Goal: Information Seeking & Learning: Learn about a topic

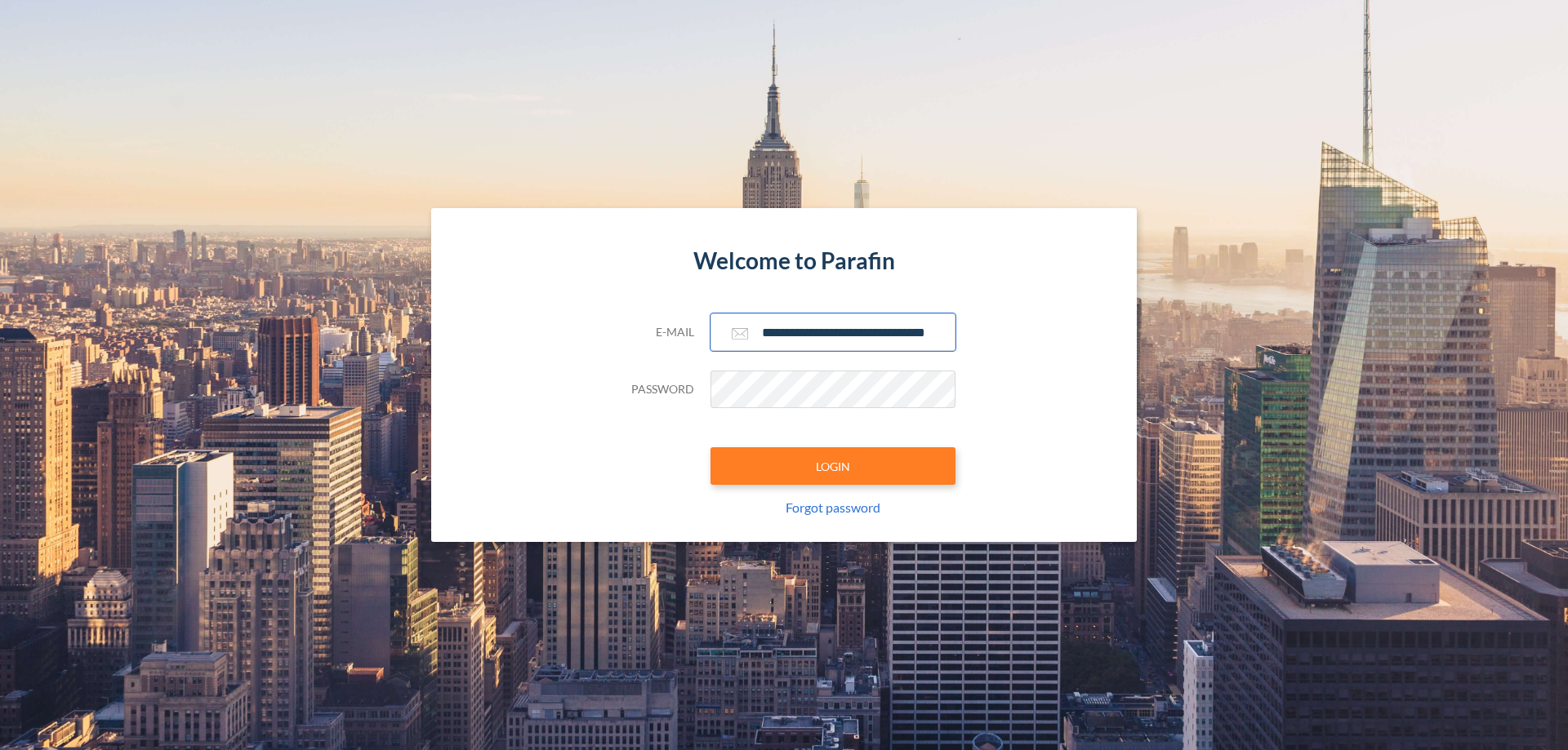
type input "**********"
click at [833, 466] on button "LOGIN" at bounding box center [833, 466] width 245 height 37
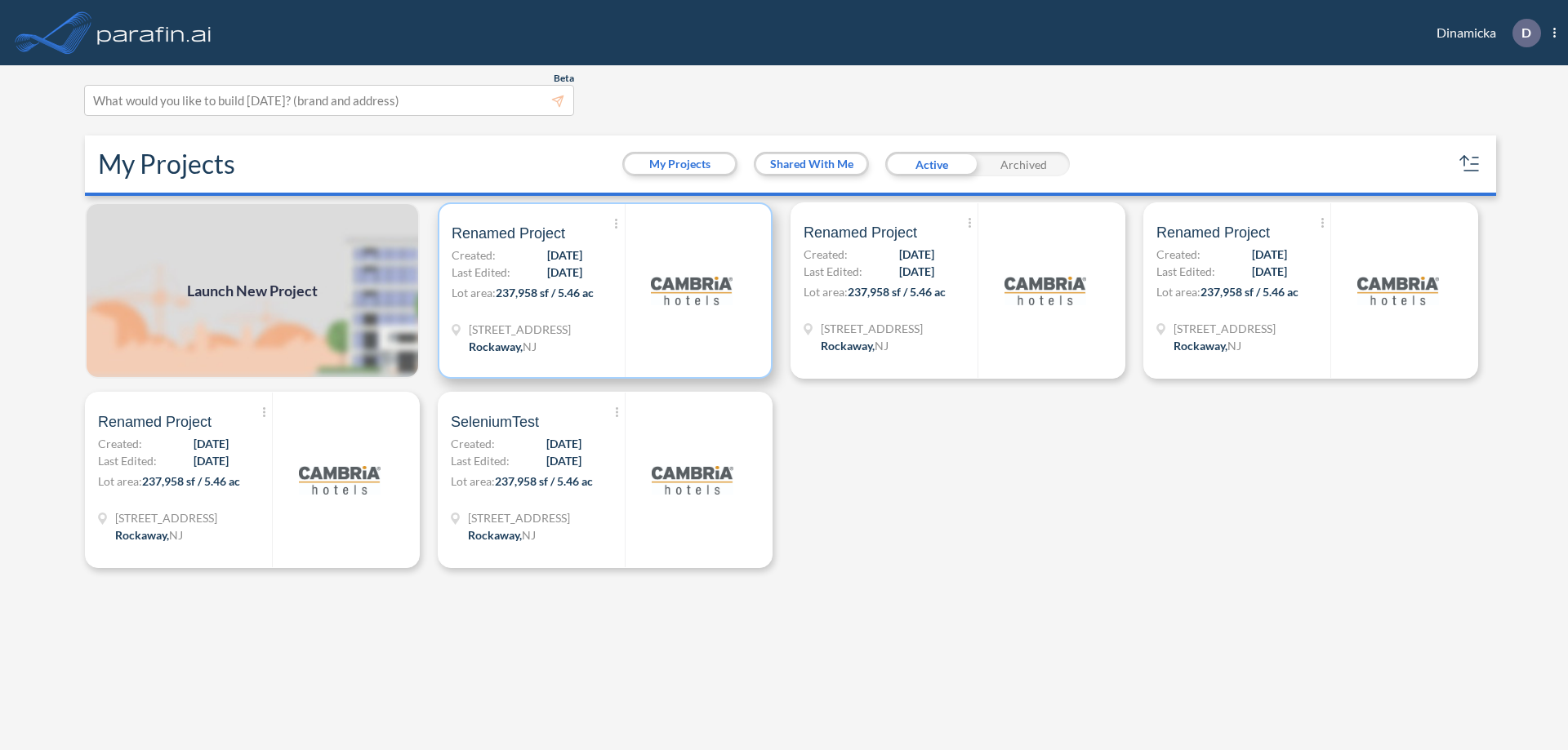
scroll to position [4, 0]
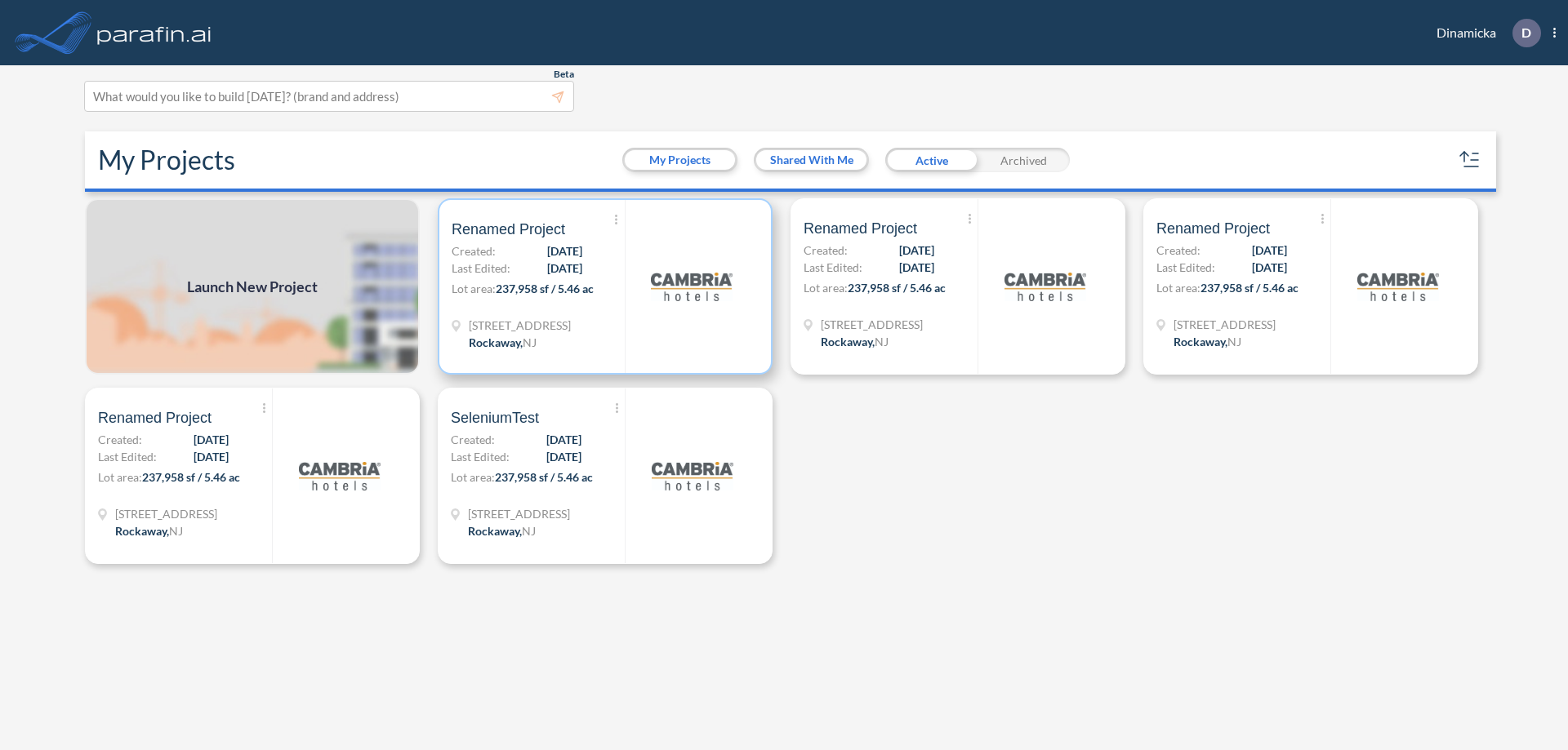
click at [605, 287] on p "Lot area: 237,958 sf / 5.46 ac" at bounding box center [538, 292] width 173 height 24
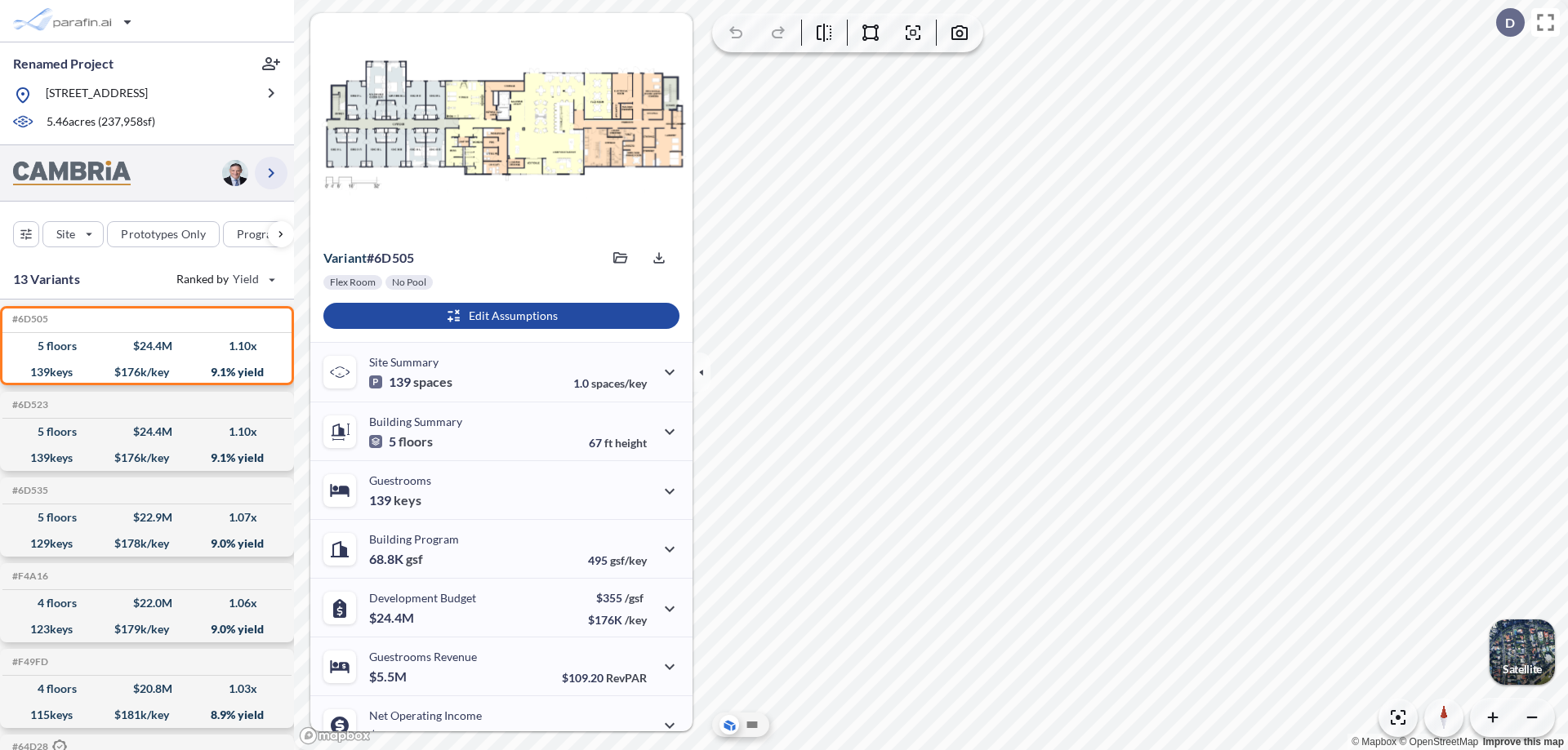
click at [271, 172] on icon "button" at bounding box center [271, 173] width 19 height 19
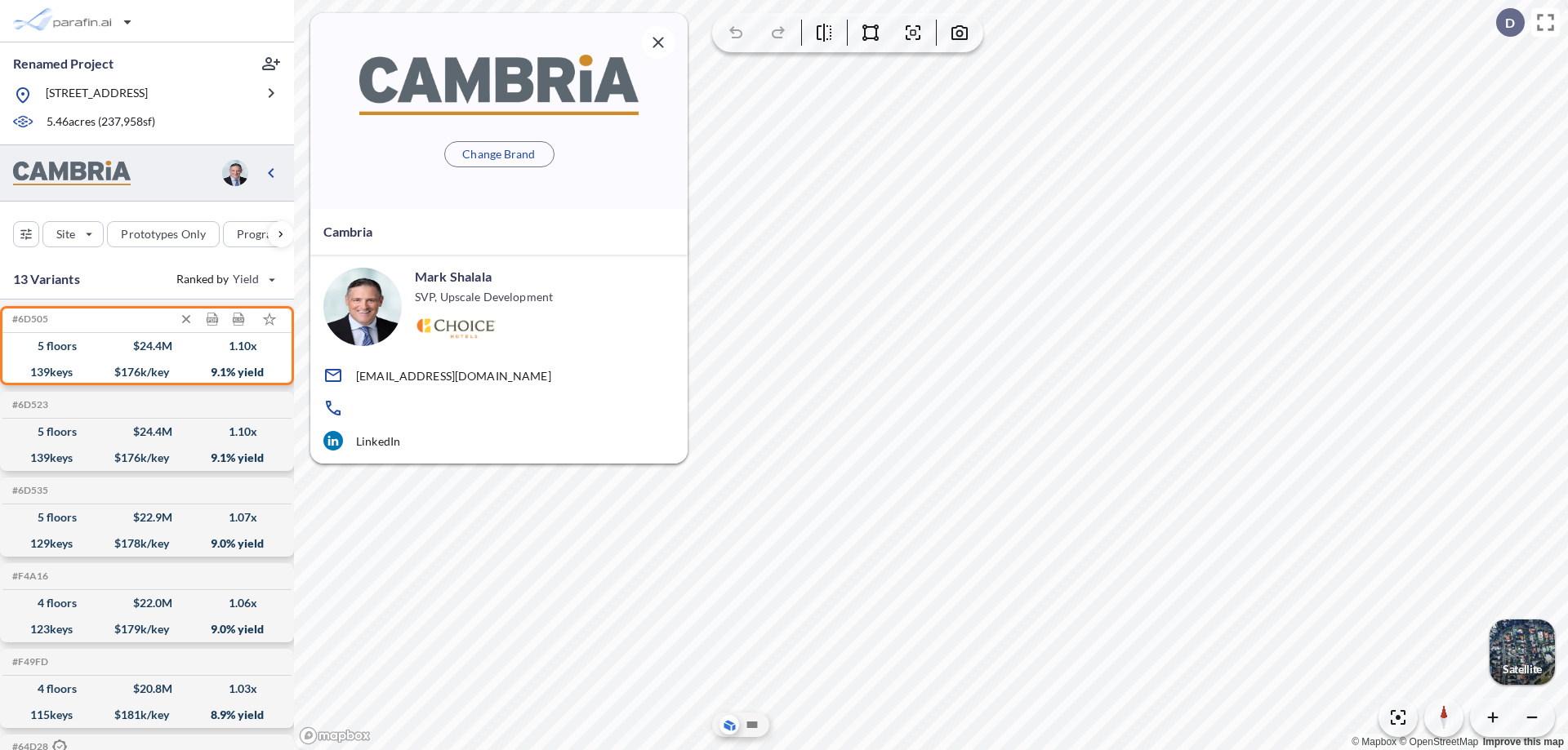
scroll to position [7, 0]
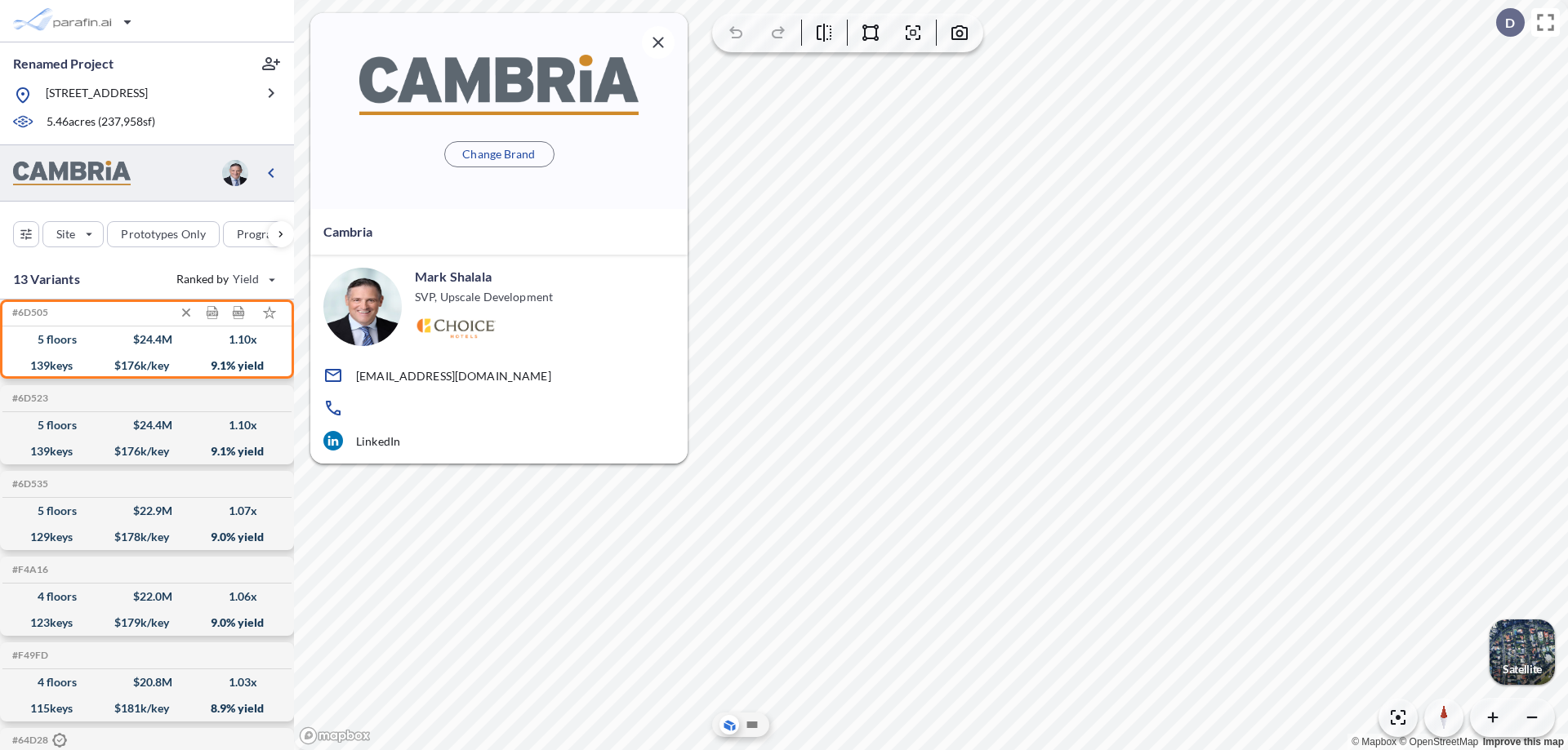
click at [147, 340] on div "$ 24.4 M" at bounding box center [152, 340] width 39 height 0
